Goal: Task Accomplishment & Management: Manage account settings

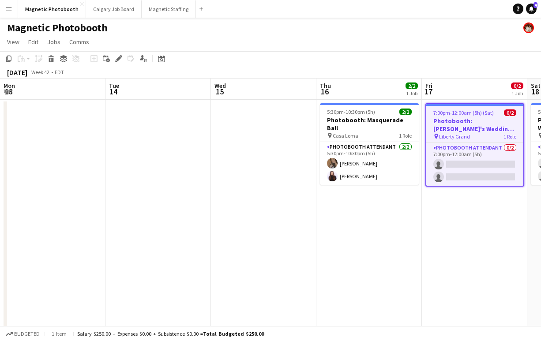
scroll to position [0, 272]
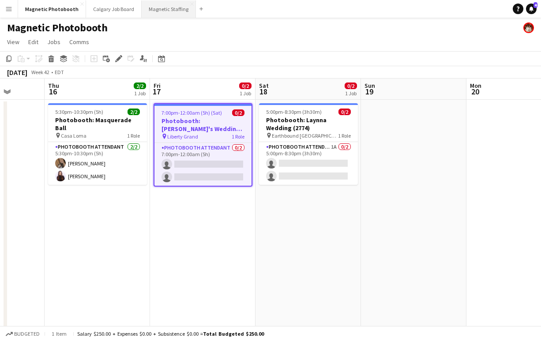
click at [165, 11] on button "Magnetic Staffing Close" at bounding box center [169, 8] width 54 height 17
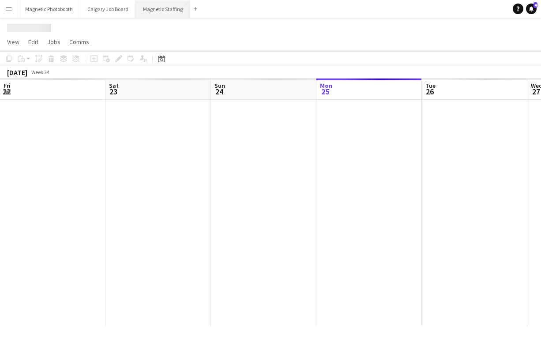
scroll to position [0, 211]
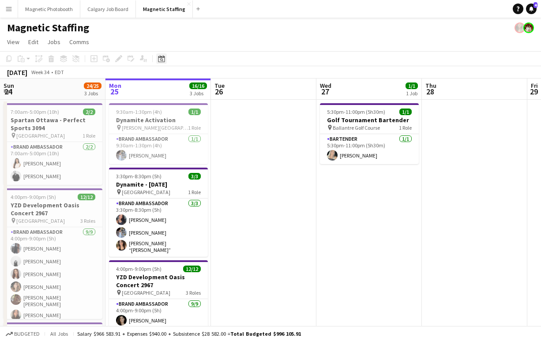
click at [163, 59] on icon "Date picker" at bounding box center [161, 58] width 7 height 7
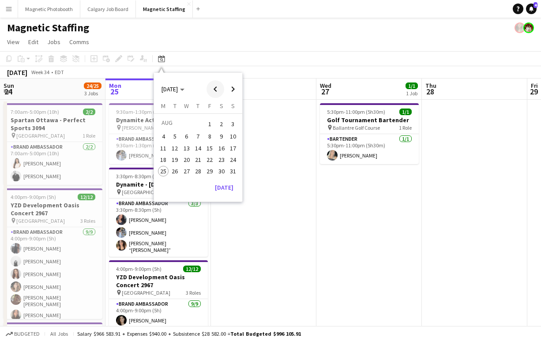
click at [216, 90] on span "Previous month" at bounding box center [216, 89] width 18 height 18
click at [178, 88] on span "[DATE]" at bounding box center [170, 89] width 16 height 8
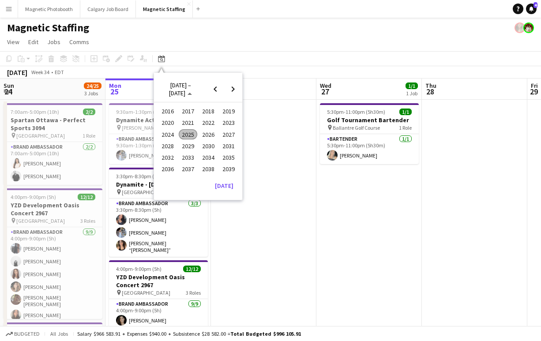
click at [167, 137] on span "2024" at bounding box center [167, 134] width 18 height 11
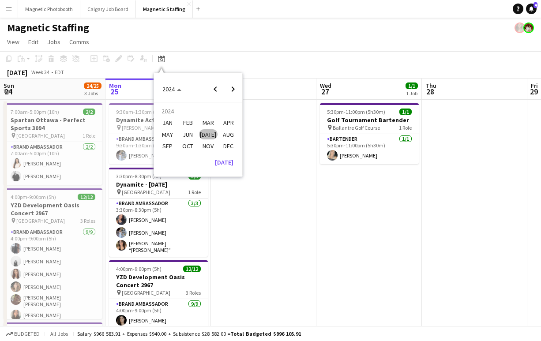
click at [171, 146] on span "SEP" at bounding box center [167, 146] width 18 height 11
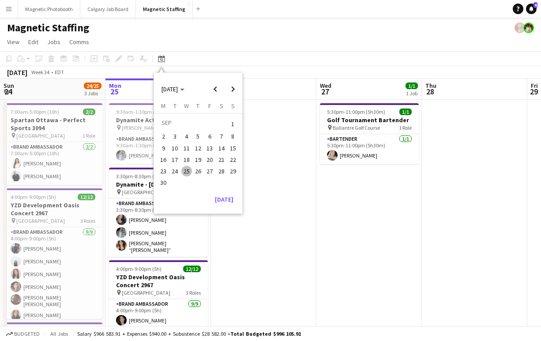
click at [212, 150] on span "13" at bounding box center [209, 148] width 11 height 11
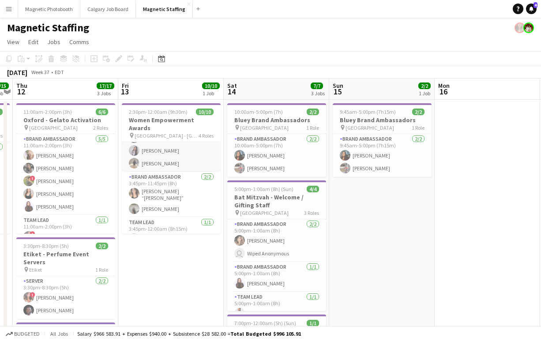
scroll to position [97, 0]
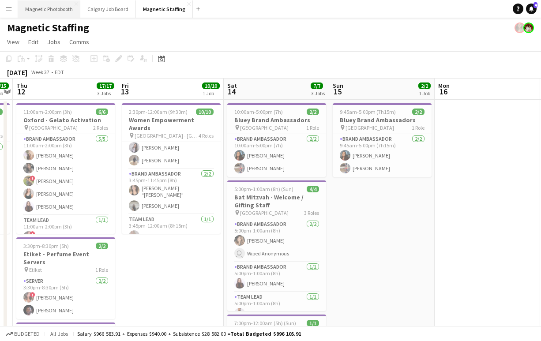
click at [58, 9] on button "Magnetic Photobooth Close" at bounding box center [49, 8] width 62 height 17
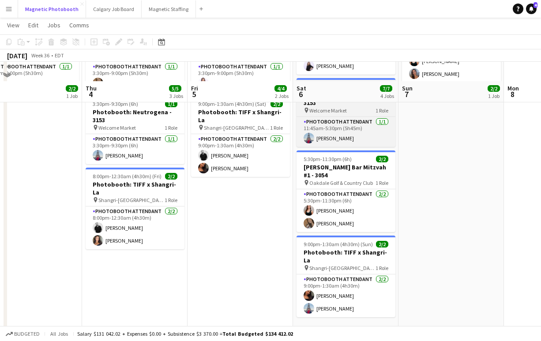
scroll to position [121, 0]
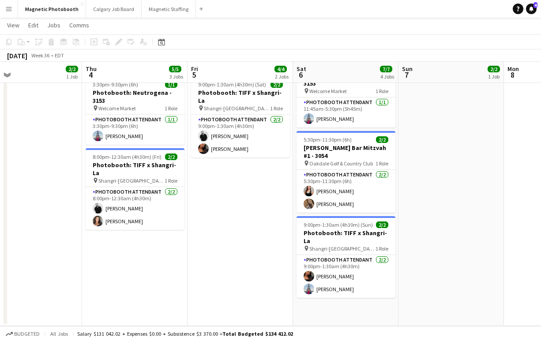
click at [258, 252] on app-date-cell "9:50am-9:00pm (11h10m) 2/2 Photobooth: Dynamite 3114 pin CF Toronto [PERSON_NAM…" at bounding box center [240, 152] width 105 height 348
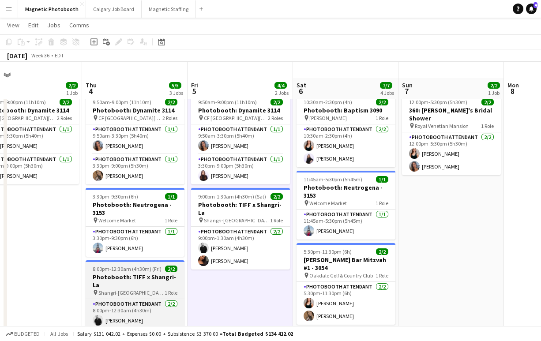
scroll to position [0, 0]
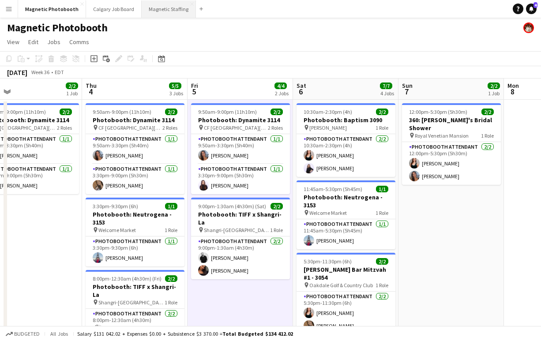
click at [158, 6] on button "Magnetic Staffing Close" at bounding box center [169, 8] width 54 height 17
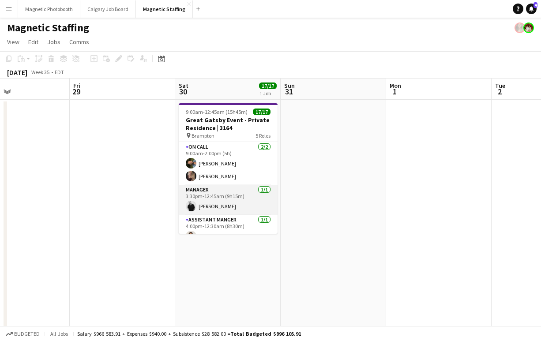
click at [188, 205] on app-user-avatar at bounding box center [191, 206] width 11 height 11
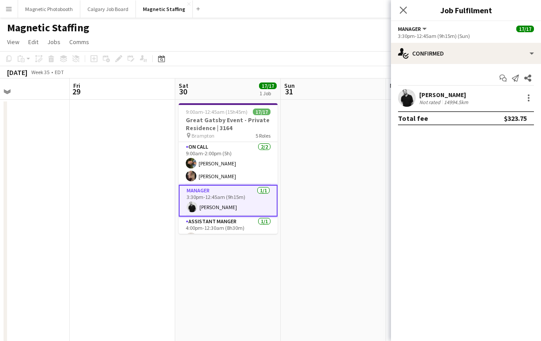
click at [438, 108] on app-confirmed-crew "[PERSON_NAME] rated 14994.5km Total fee $323.75" at bounding box center [466, 107] width 150 height 36
click at [438, 102] on div "Not rated" at bounding box center [430, 102] width 23 height 7
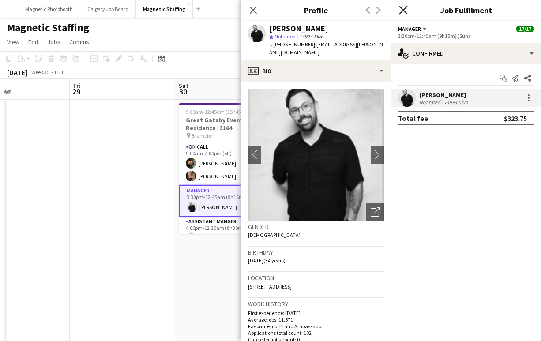
click at [404, 6] on icon "Close pop-in" at bounding box center [403, 10] width 8 height 8
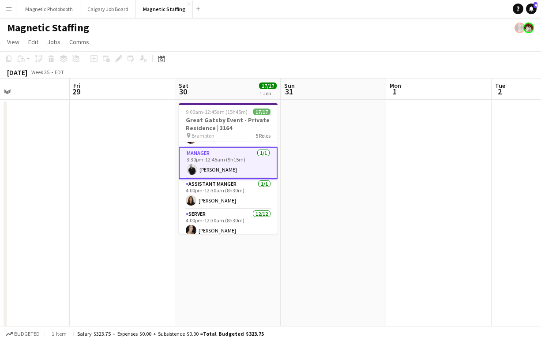
scroll to position [37, 0]
click at [221, 200] on app-card-role "Assistant Manger [DATE] 4:00pm-12:30am (8h30m) [PERSON_NAME]" at bounding box center [228, 195] width 99 height 30
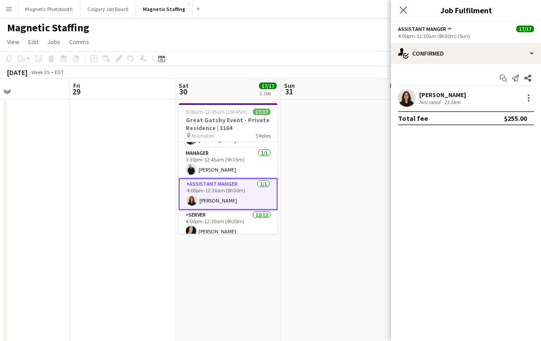
click at [436, 99] on div "Not rated" at bounding box center [430, 102] width 23 height 7
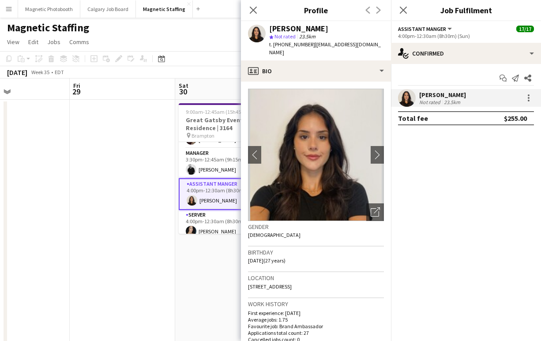
click at [436, 99] on div "Not rated" at bounding box center [430, 102] width 23 height 7
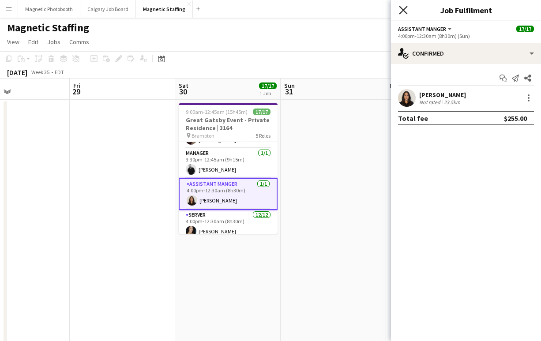
click at [404, 11] on icon at bounding box center [403, 10] width 8 height 8
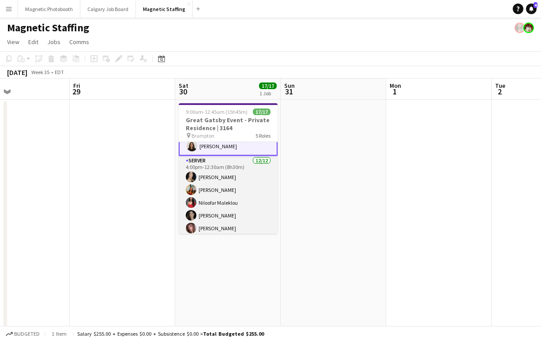
scroll to position [12, 0]
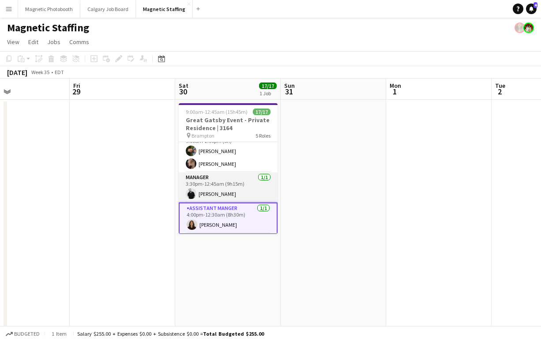
click at [232, 191] on app-card-role "Manager [DATE] 3:30pm-12:45am (9h15m) [PERSON_NAME]" at bounding box center [228, 188] width 99 height 30
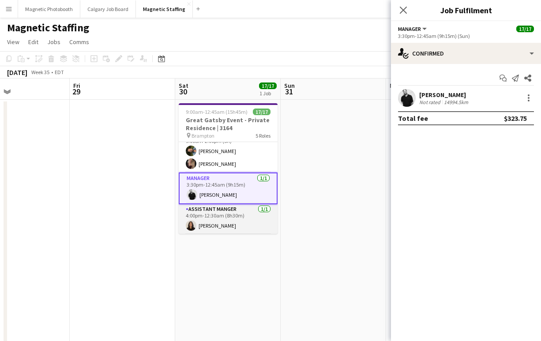
click at [216, 228] on app-card-role "Assistant Manger [DATE] 4:00pm-12:30am (8h30m) [PERSON_NAME]" at bounding box center [228, 219] width 99 height 30
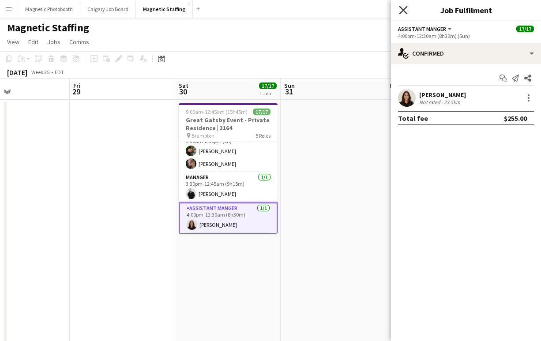
click at [406, 11] on icon "Close pop-in" at bounding box center [403, 10] width 8 height 8
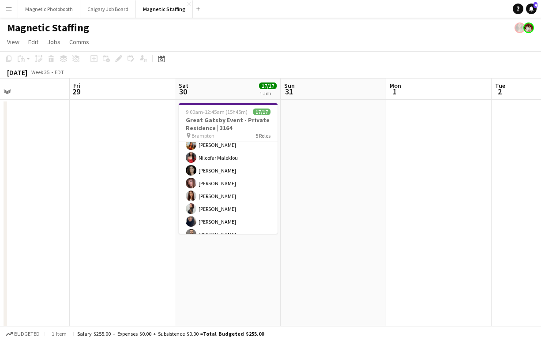
scroll to position [0, 0]
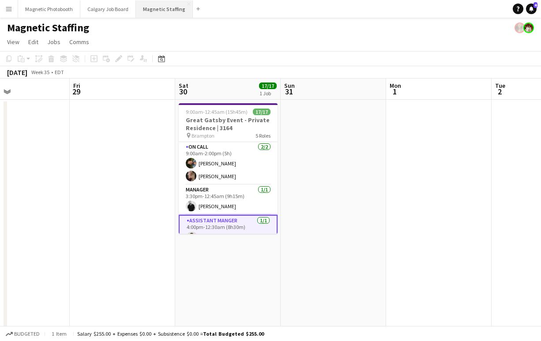
click at [165, 10] on button "Magnetic Staffing Close" at bounding box center [164, 8] width 57 height 17
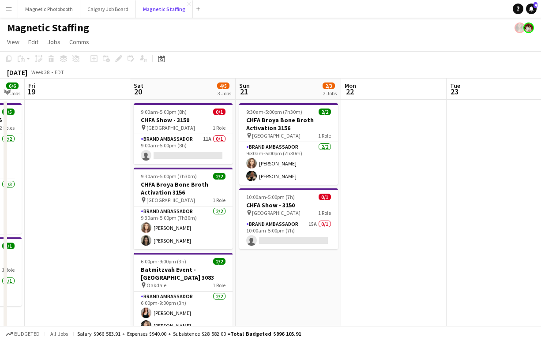
scroll to position [0, 278]
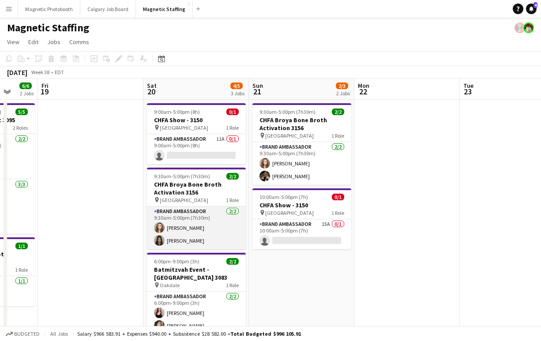
click at [179, 241] on app-card-role "Brand Ambassador [DATE] 9:30am-5:00pm (7h30m) [PERSON_NAME] [PERSON_NAME]" at bounding box center [196, 228] width 99 height 43
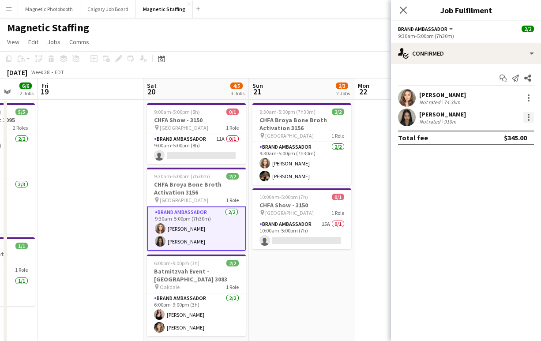
click at [528, 117] on div at bounding box center [529, 118] width 2 height 2
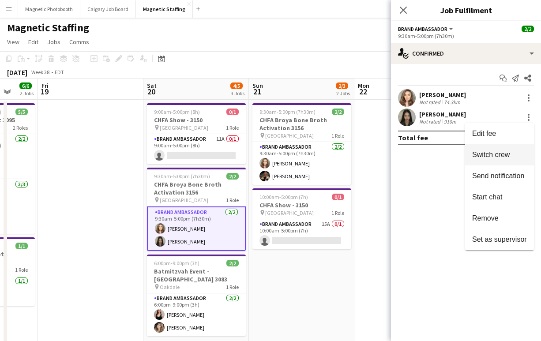
click at [508, 152] on span "Switch crew" at bounding box center [491, 155] width 38 height 8
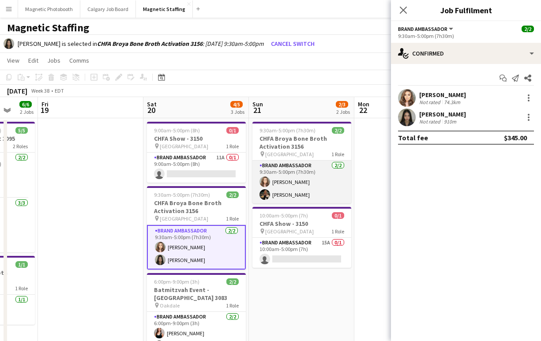
click at [276, 196] on app-card-role "Brand Ambassador [DATE] 9:30am-5:00pm (7h30m) [PERSON_NAME] [PERSON_NAME]" at bounding box center [301, 182] width 99 height 43
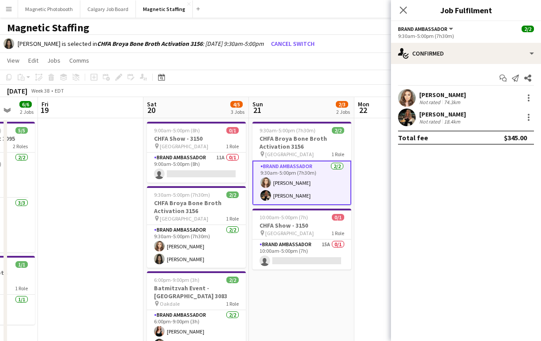
click at [519, 117] on div "[PERSON_NAME] Not rated 18.4km" at bounding box center [466, 118] width 150 height 18
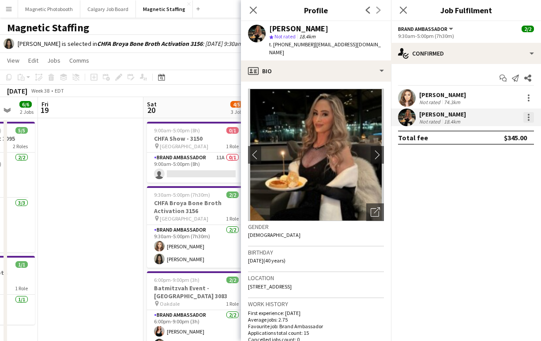
click at [527, 119] on div at bounding box center [528, 117] width 11 height 11
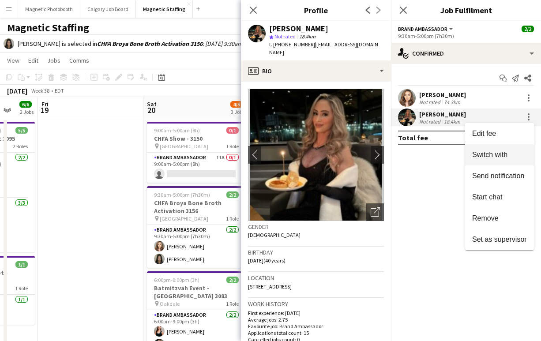
click at [503, 157] on span "Switch with" at bounding box center [489, 155] width 35 height 8
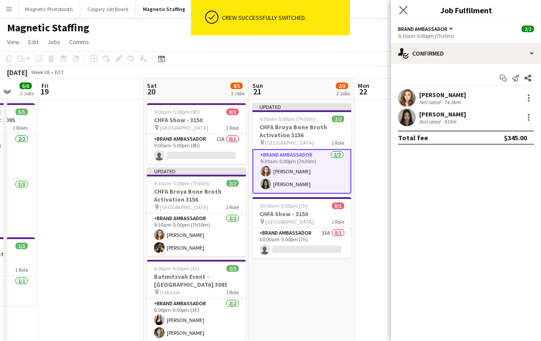
click at [407, 5] on app-icon "Close pop-in" at bounding box center [403, 10] width 13 height 13
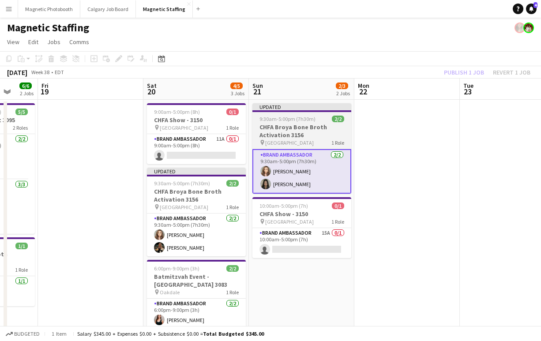
click at [295, 140] on div "pin Toronto 1 Role" at bounding box center [301, 142] width 99 height 7
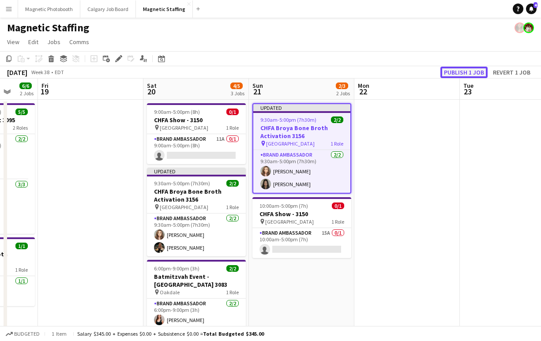
click at [453, 71] on button "Publish 1 job" at bounding box center [463, 72] width 47 height 11
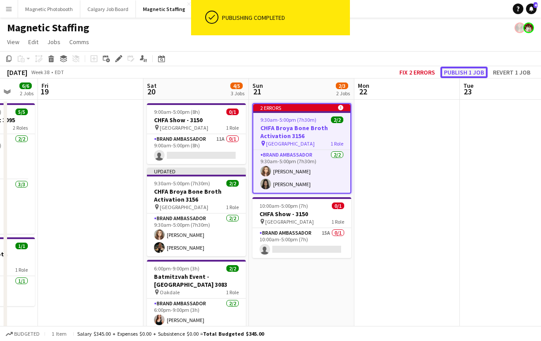
click at [457, 71] on button "Publish 1 job" at bounding box center [463, 72] width 47 height 11
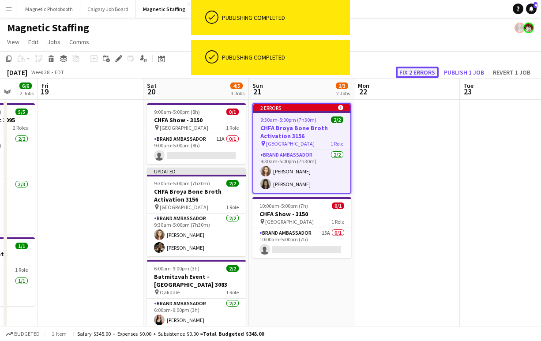
click at [423, 73] on button "Fix 2 errors" at bounding box center [417, 72] width 43 height 11
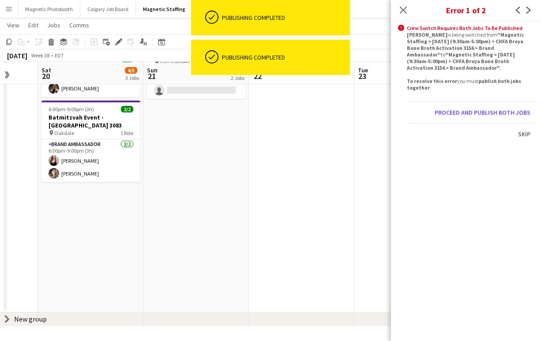
scroll to position [0, 304]
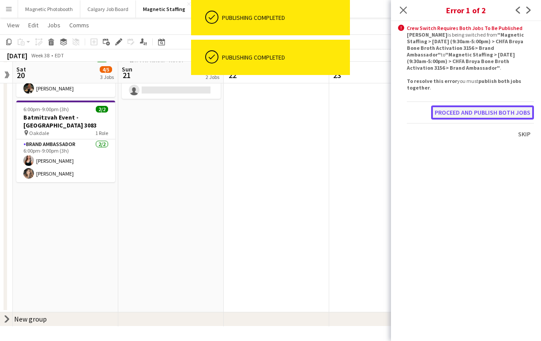
click at [468, 105] on button "Proceed and publish both jobs" at bounding box center [482, 112] width 103 height 14
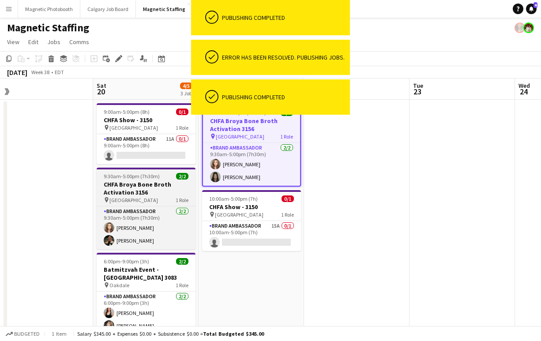
scroll to position [0, 222]
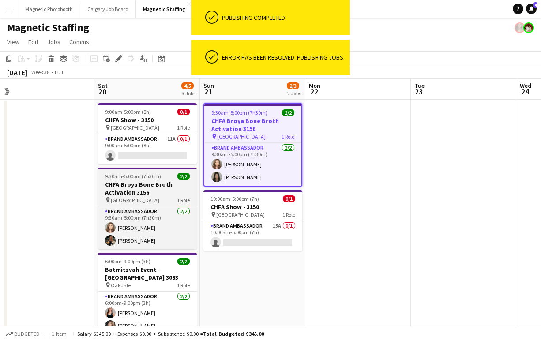
click at [132, 189] on h3 "CHFA Broya Bone Broth Activation 3156" at bounding box center [147, 189] width 99 height 16
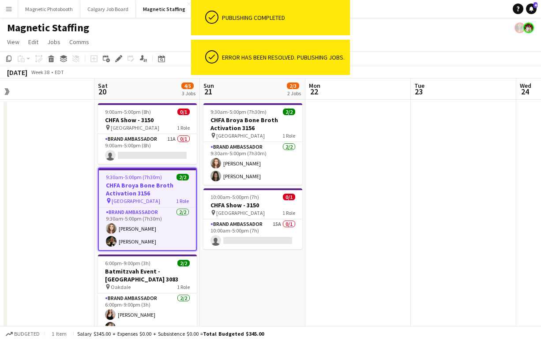
click at [60, 214] on app-date-cell at bounding box center [41, 286] width 105 height 372
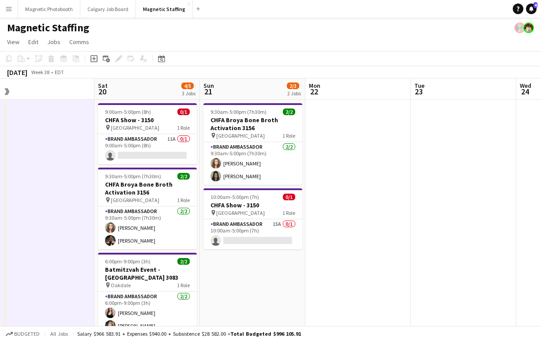
click at [343, 173] on app-date-cell at bounding box center [357, 286] width 105 height 372
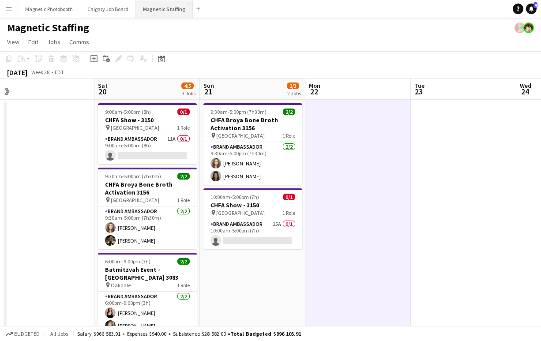
click at [173, 9] on button "Magnetic Staffing Close" at bounding box center [164, 8] width 57 height 17
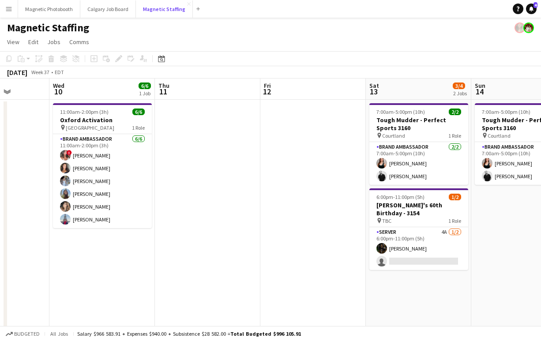
scroll to position [0, 269]
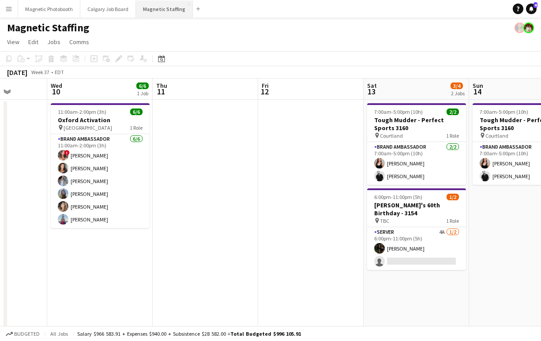
click at [162, 7] on button "Magnetic Staffing Close" at bounding box center [164, 8] width 57 height 17
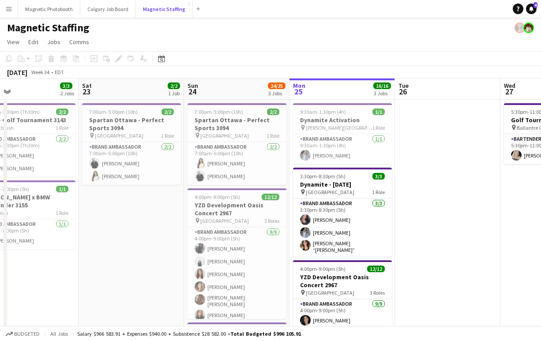
scroll to position [0, 309]
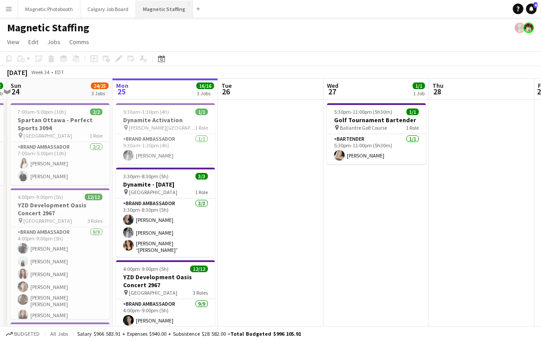
click at [160, 10] on button "Magnetic Staffing Close" at bounding box center [164, 8] width 57 height 17
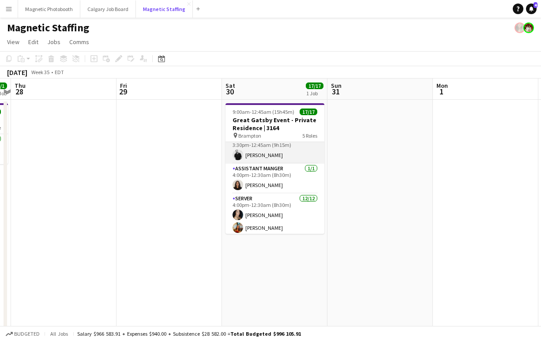
scroll to position [5, 0]
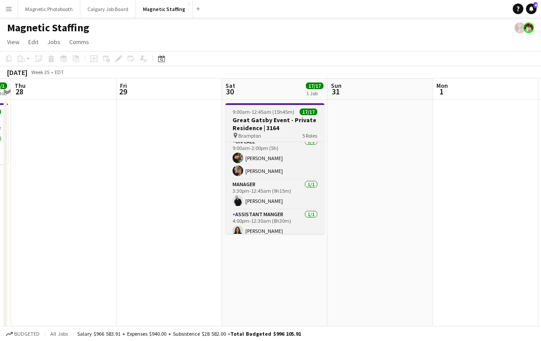
click at [251, 113] on span "9:00am-12:45am (15h45m) (Sun)" at bounding box center [266, 112] width 67 height 7
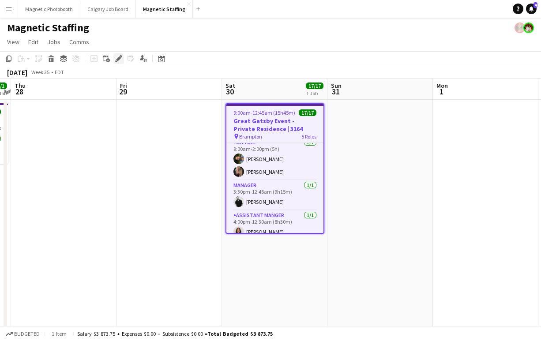
click at [120, 56] on icon at bounding box center [118, 58] width 5 height 5
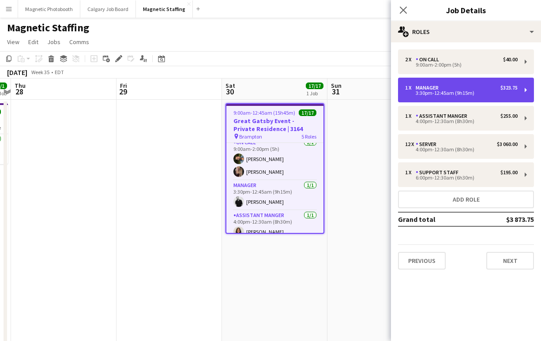
click at [461, 88] on div "1 x Manager $323.75" at bounding box center [461, 88] width 113 height 6
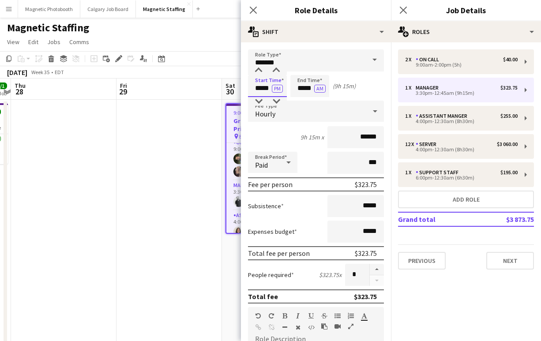
click at [260, 87] on input "*****" at bounding box center [267, 86] width 39 height 22
type input "*****"
click at [280, 134] on div "10h 45m x ******" at bounding box center [316, 137] width 136 height 22
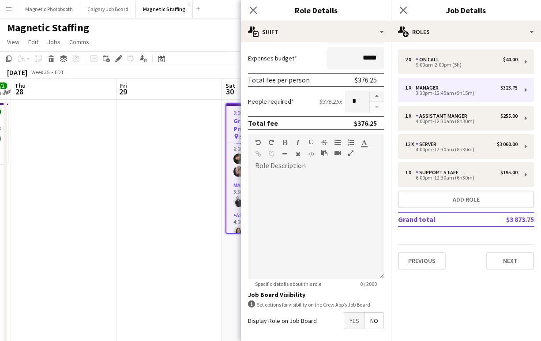
scroll to position [211, 0]
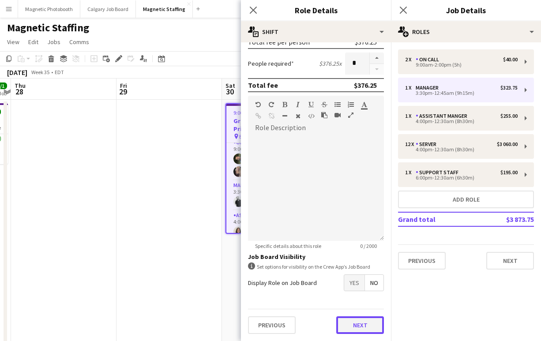
click at [373, 323] on button "Next" at bounding box center [360, 325] width 48 height 18
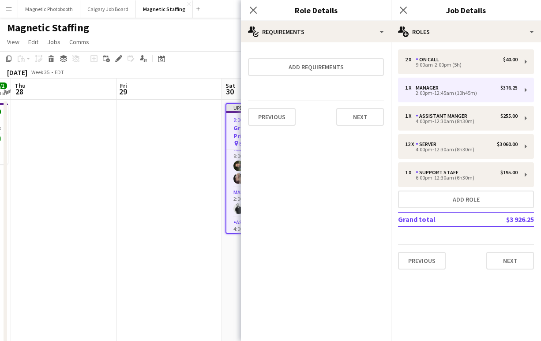
scroll to position [0, 0]
click at [403, 11] on icon "Close pop-in" at bounding box center [403, 10] width 8 height 8
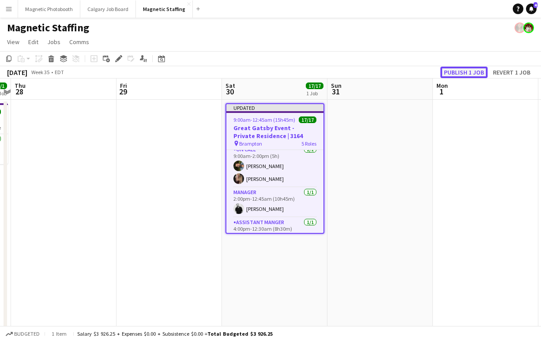
click at [465, 75] on button "Publish 1 job" at bounding box center [463, 72] width 47 height 11
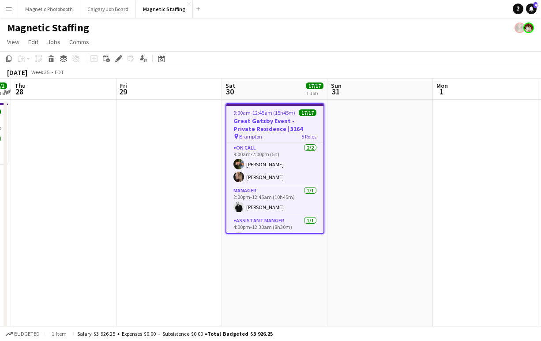
click at [256, 122] on h3 "Great Gatsby Event - Private Residence | 3164" at bounding box center [274, 125] width 97 height 16
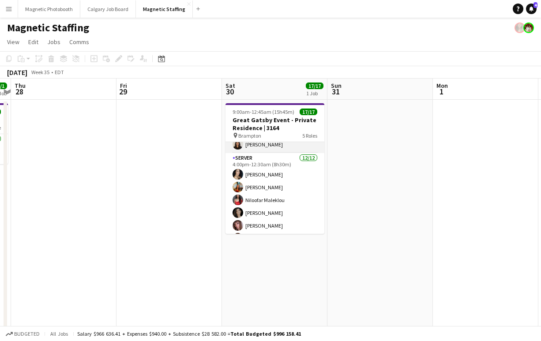
scroll to position [89, 0]
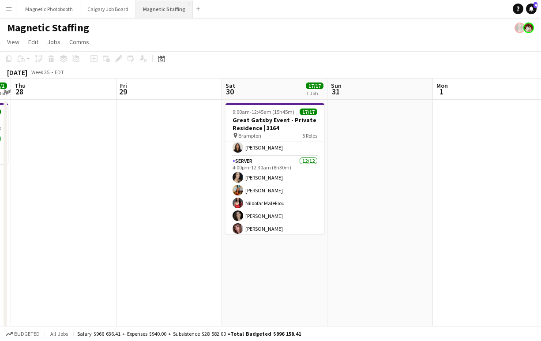
click at [167, 8] on button "Magnetic Staffing Close" at bounding box center [164, 8] width 57 height 17
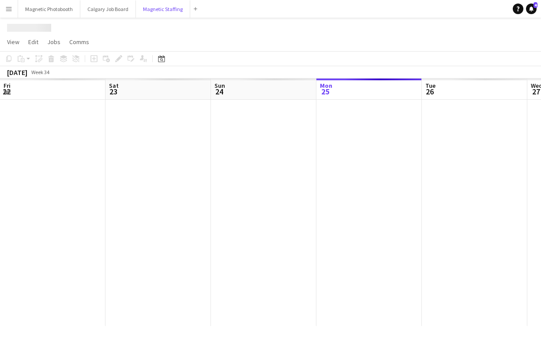
scroll to position [0, 211]
